Goal: Transaction & Acquisition: Purchase product/service

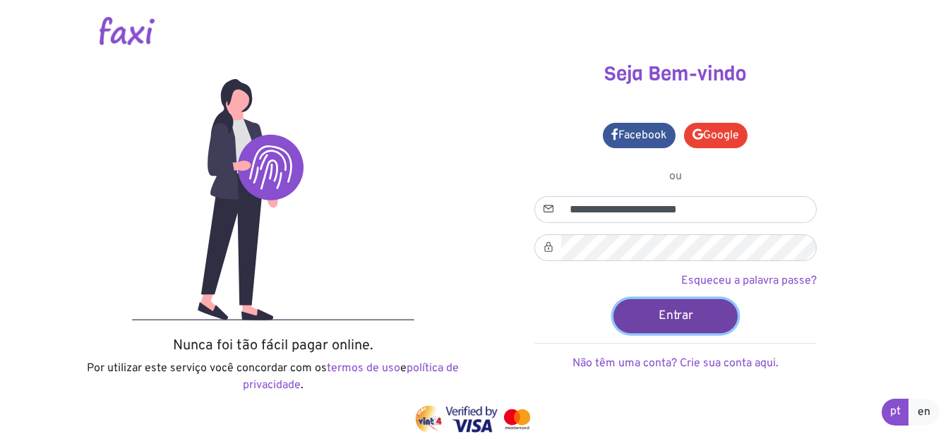
click at [675, 306] on button "Entrar" at bounding box center [675, 316] width 124 height 34
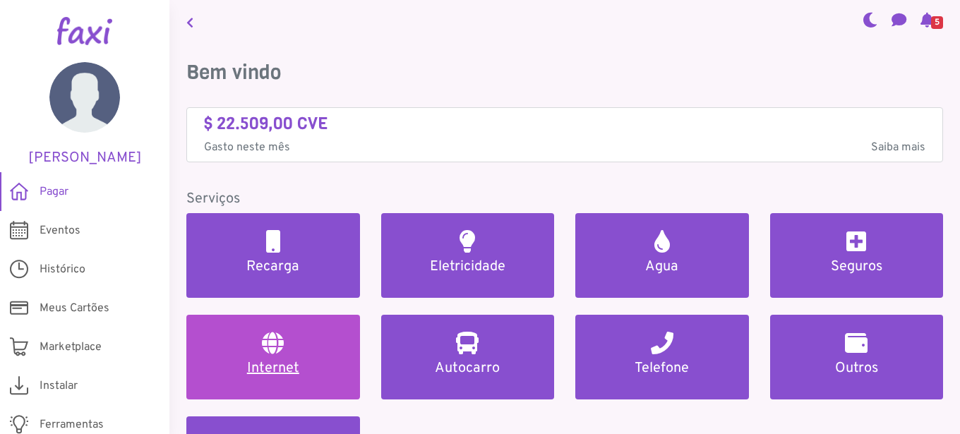
click at [248, 366] on h5 "Internet" at bounding box center [273, 368] width 140 height 17
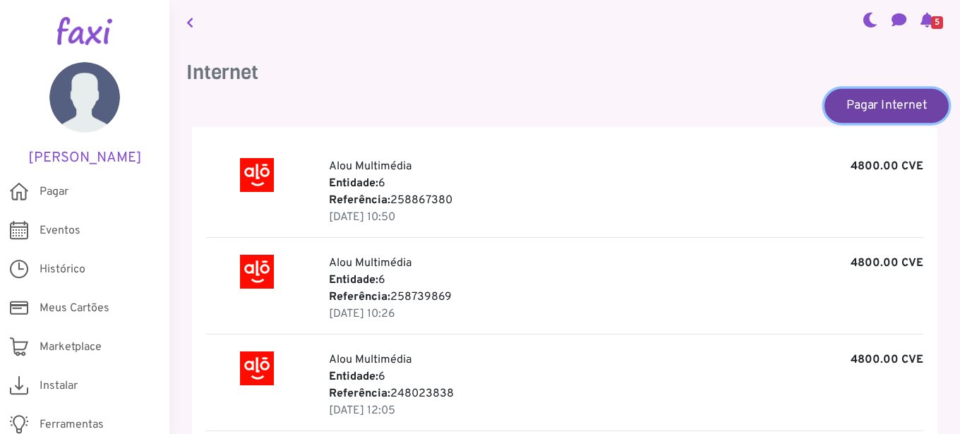
click at [868, 94] on link "Pagar Internet" at bounding box center [887, 105] width 124 height 34
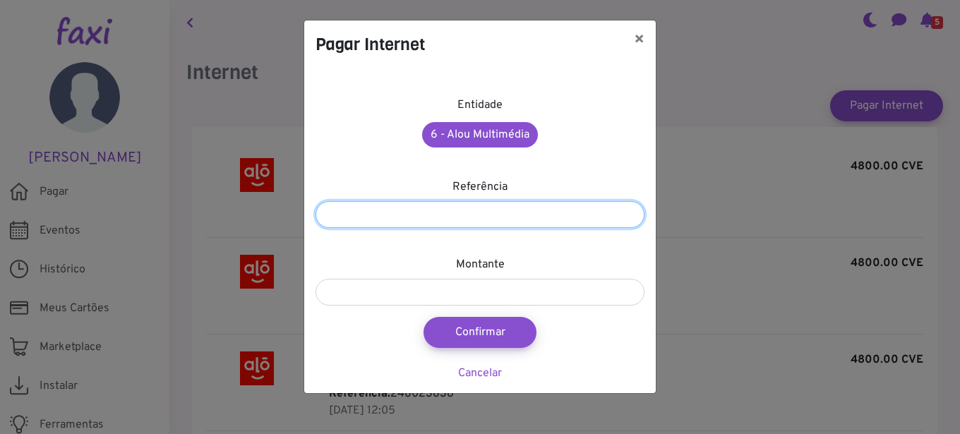
click at [344, 214] on input "number" at bounding box center [480, 214] width 329 height 27
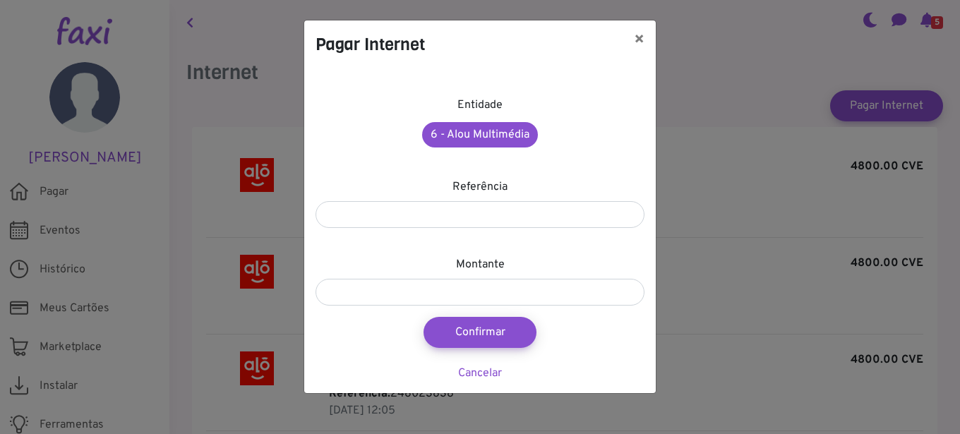
scroll to position [49, 0]
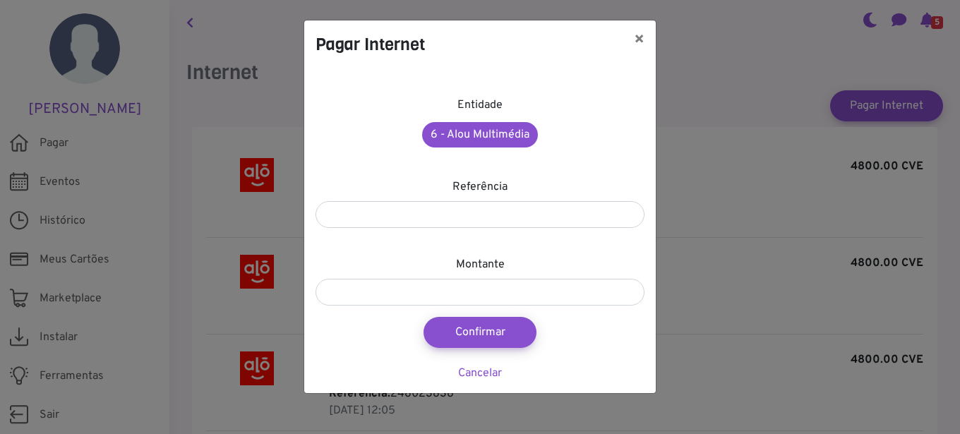
click at [857, 0] on link at bounding box center [870, 22] width 26 height 48
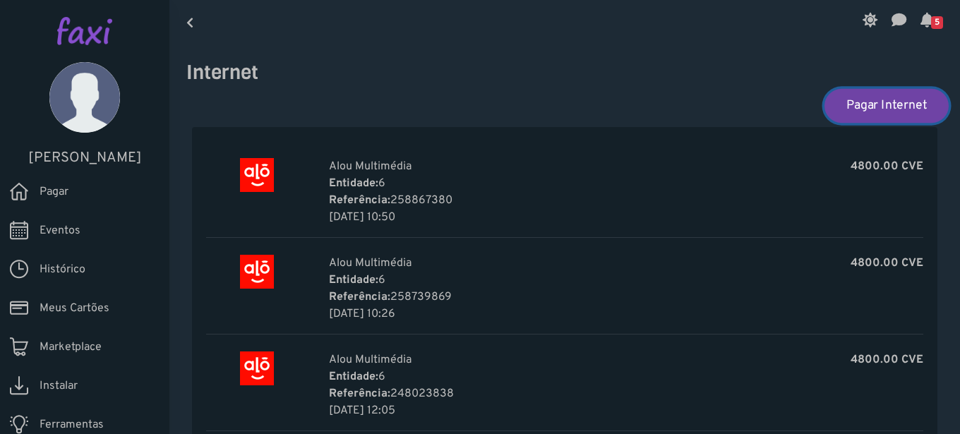
click at [849, 100] on link "Pagar Internet" at bounding box center [887, 105] width 124 height 34
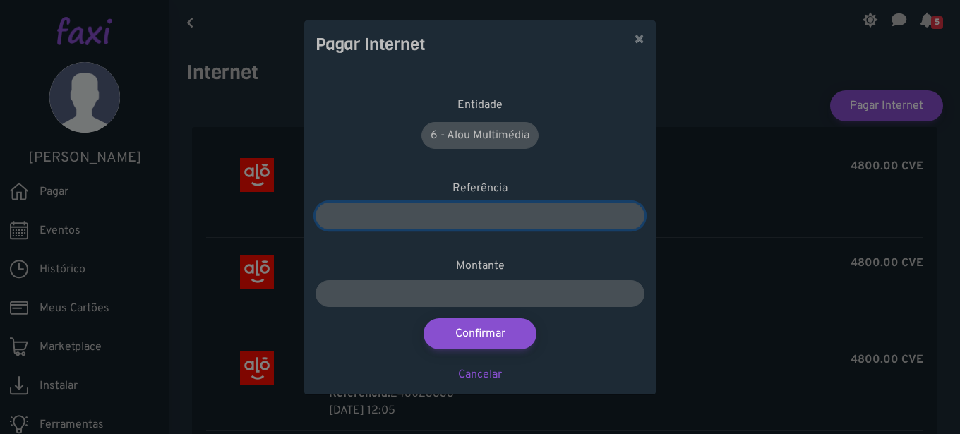
click at [343, 216] on input "number" at bounding box center [480, 216] width 329 height 27
type input "*********"
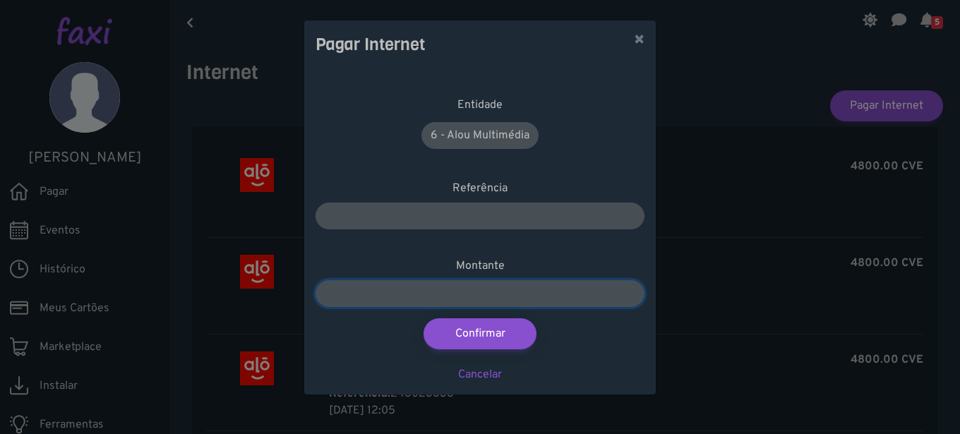
click at [390, 296] on input "number" at bounding box center [480, 293] width 329 height 27
type input "****"
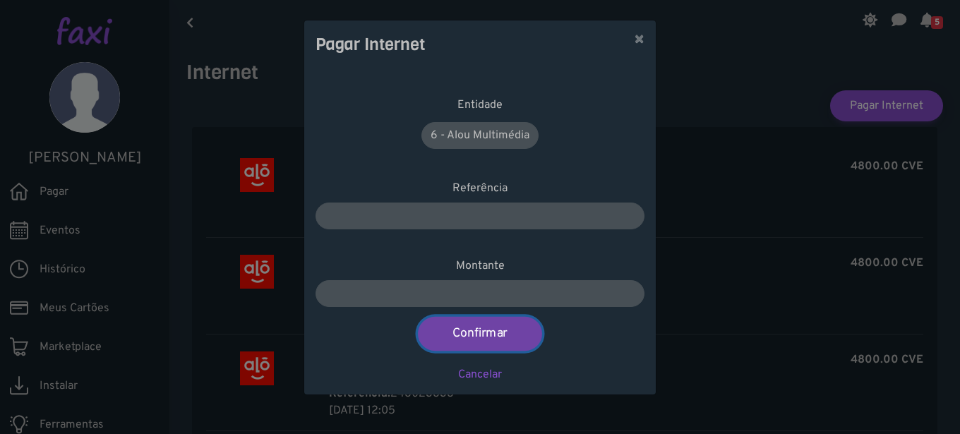
click at [487, 328] on button "Confirmar" at bounding box center [480, 334] width 124 height 34
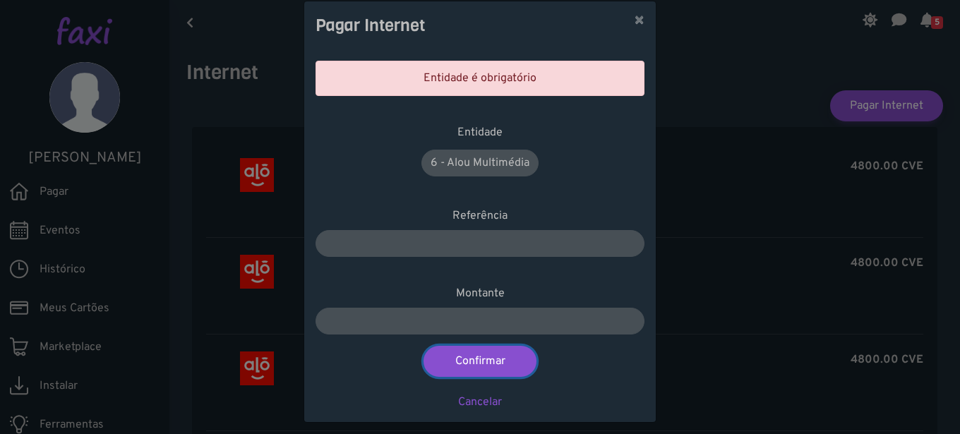
scroll to position [28, 0]
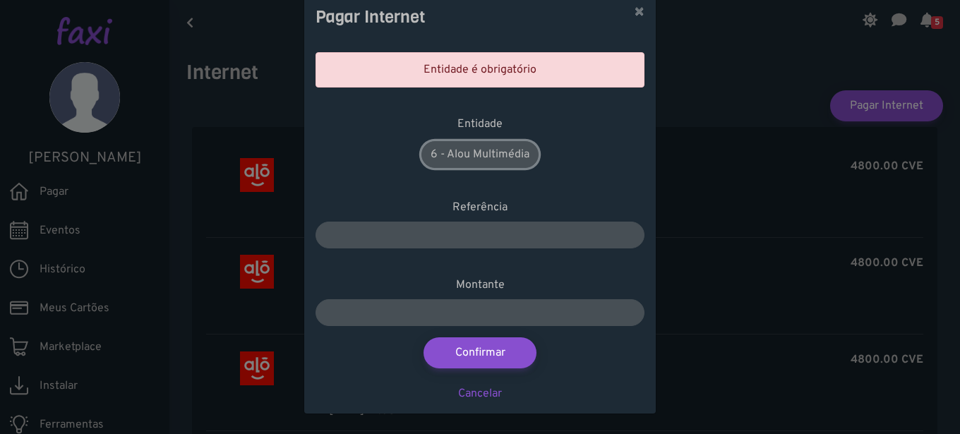
click at [479, 148] on link "6 - Alou Multimédia" at bounding box center [479, 154] width 117 height 27
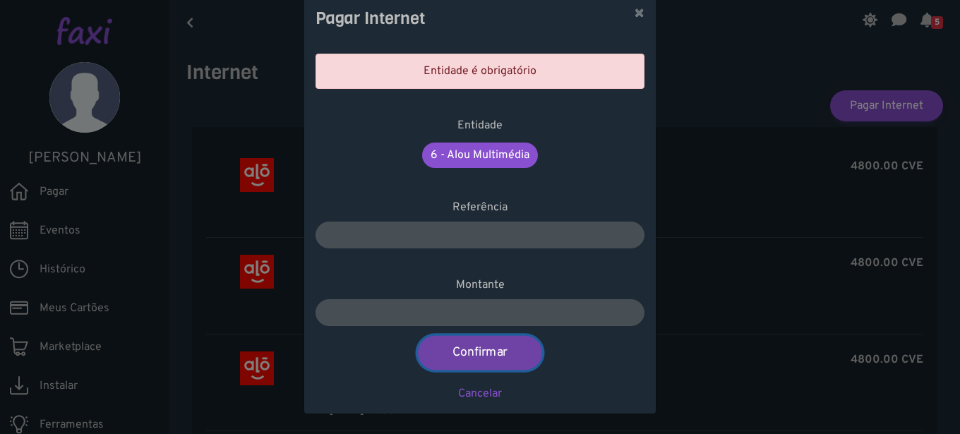
click at [477, 348] on button "Confirmar" at bounding box center [480, 353] width 124 height 34
type input "****"
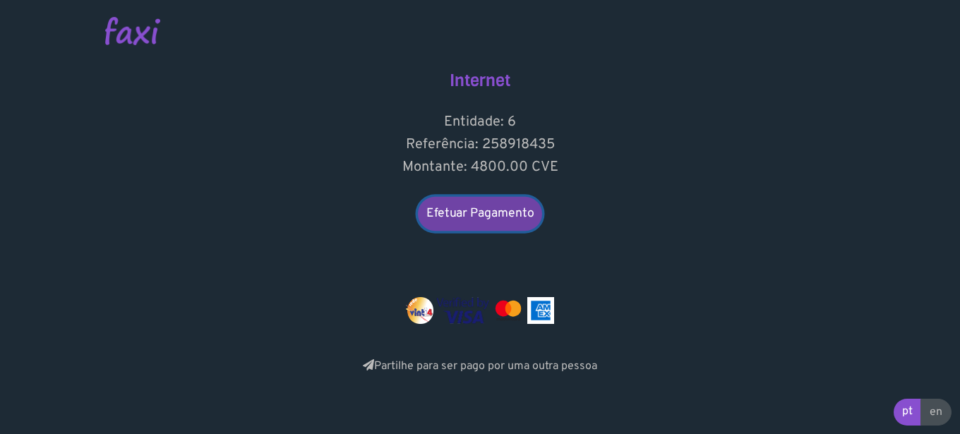
click at [494, 205] on link "Efetuar Pagamento" at bounding box center [480, 214] width 124 height 34
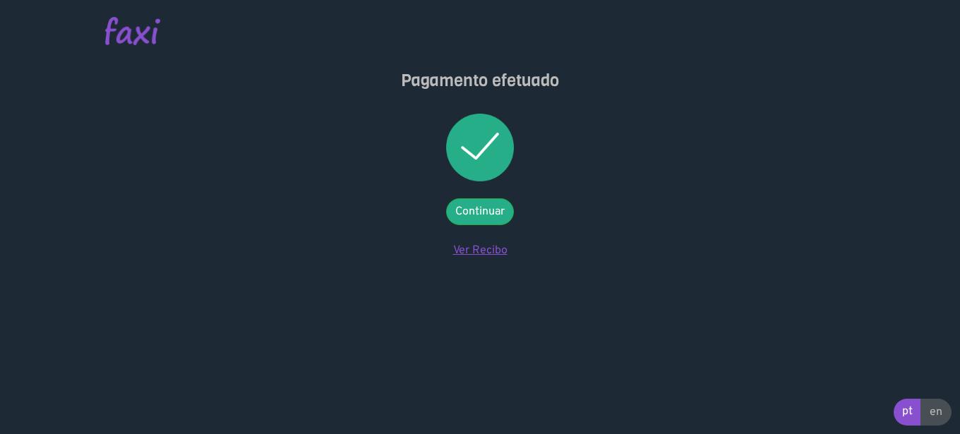
click at [477, 248] on link "Ver Recibo" at bounding box center [480, 251] width 54 height 14
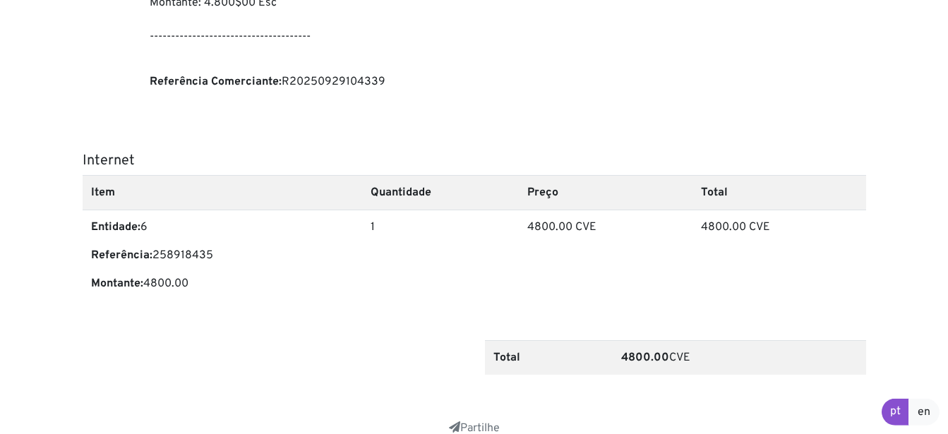
scroll to position [432, 0]
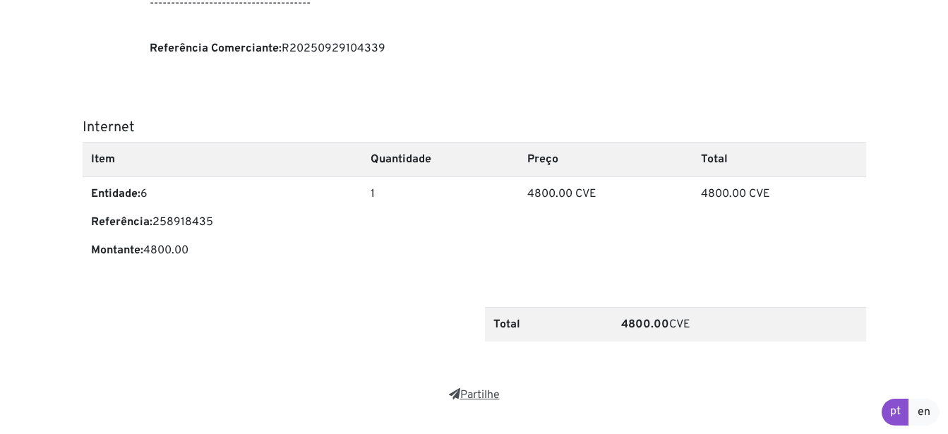
click at [476, 392] on link "Partilhe" at bounding box center [474, 395] width 51 height 14
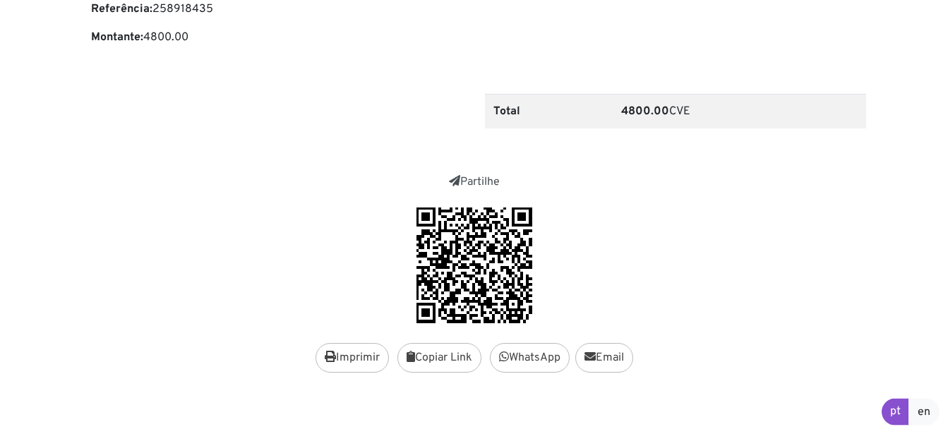
scroll to position [648, 0]
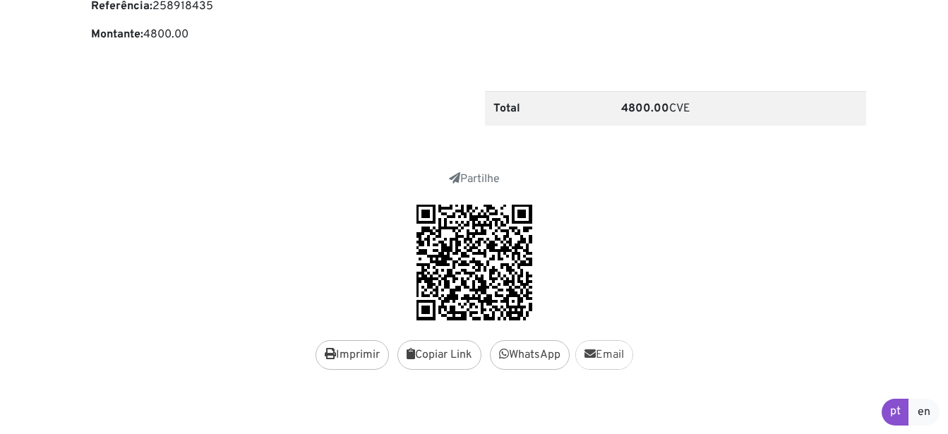
click at [606, 349] on link "Email" at bounding box center [604, 355] width 58 height 30
